Goal: Complete application form

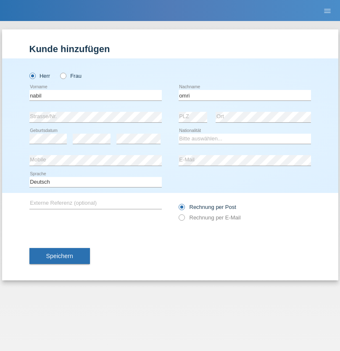
type input "omri"
select select "TN"
select select "C"
select select "18"
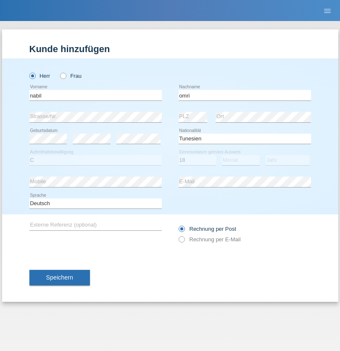
select select "10"
select select "2016"
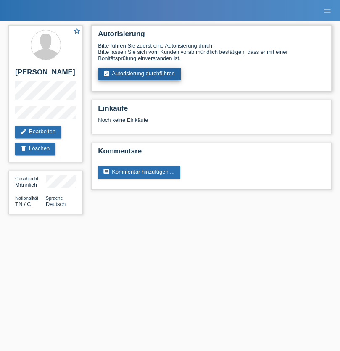
click at [140, 74] on link "assignment_turned_in Autorisierung durchführen" at bounding box center [139, 74] width 83 height 13
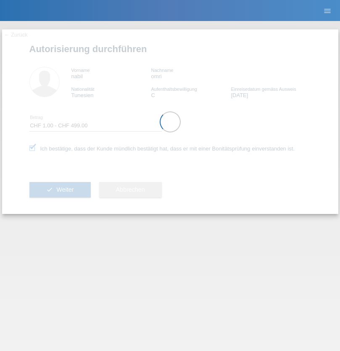
select select "1"
